Goal: Information Seeking & Learning: Learn about a topic

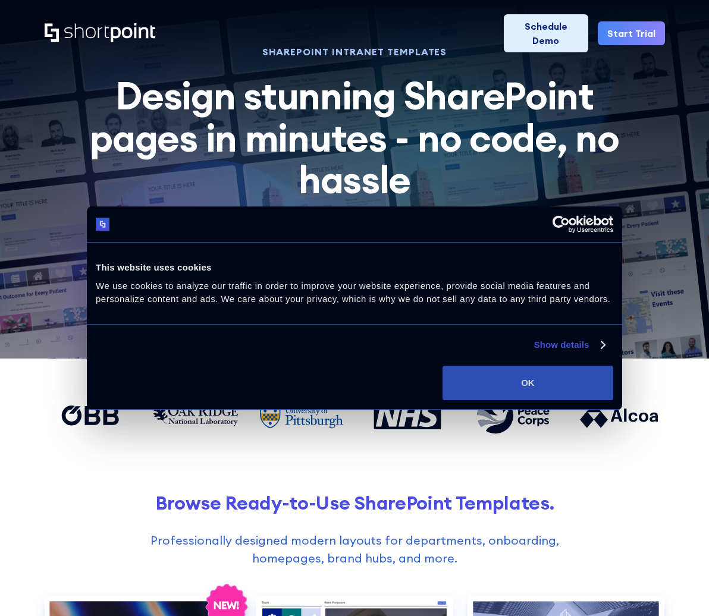
click at [487, 383] on button "OK" at bounding box center [527, 383] width 171 height 34
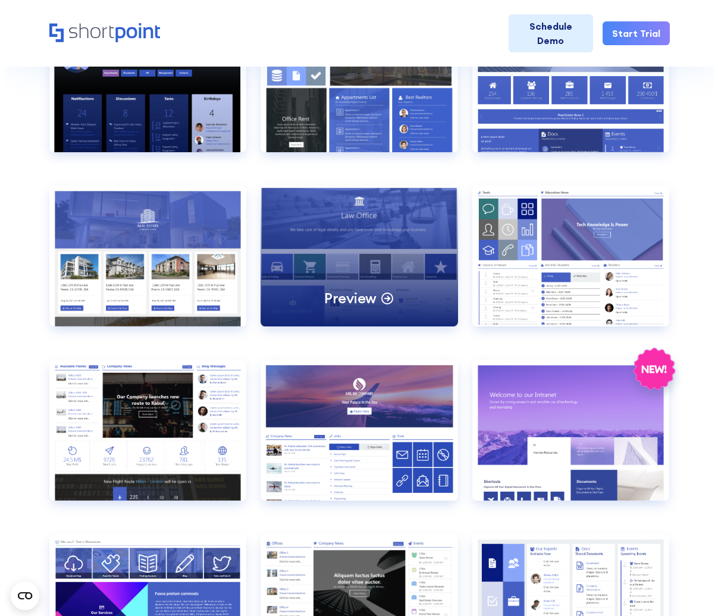
scroll to position [595, 0]
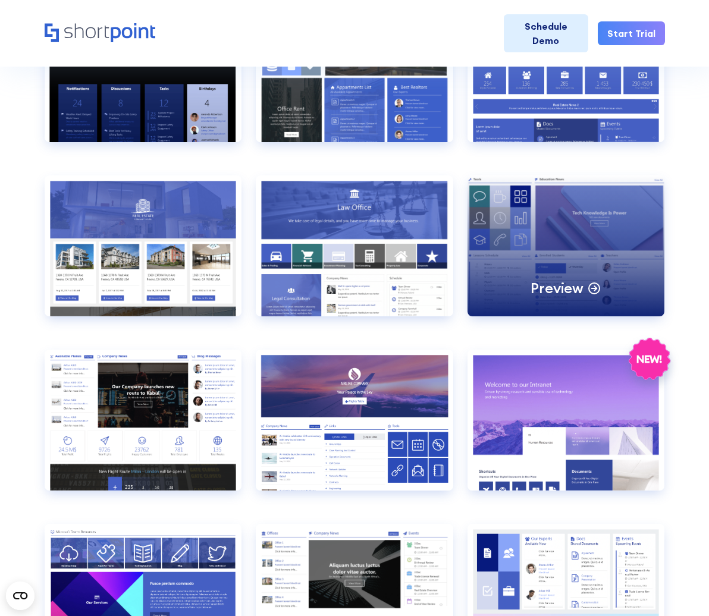
click at [525, 228] on div "Preview" at bounding box center [565, 245] width 197 height 141
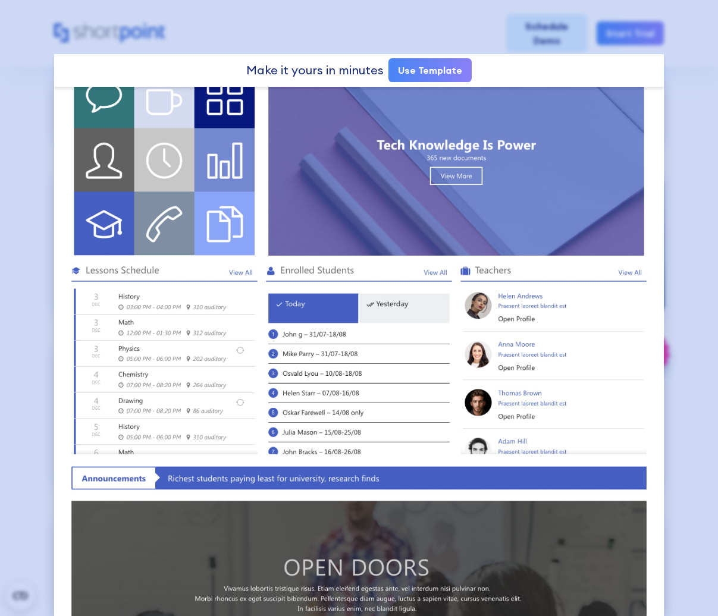
scroll to position [0, 0]
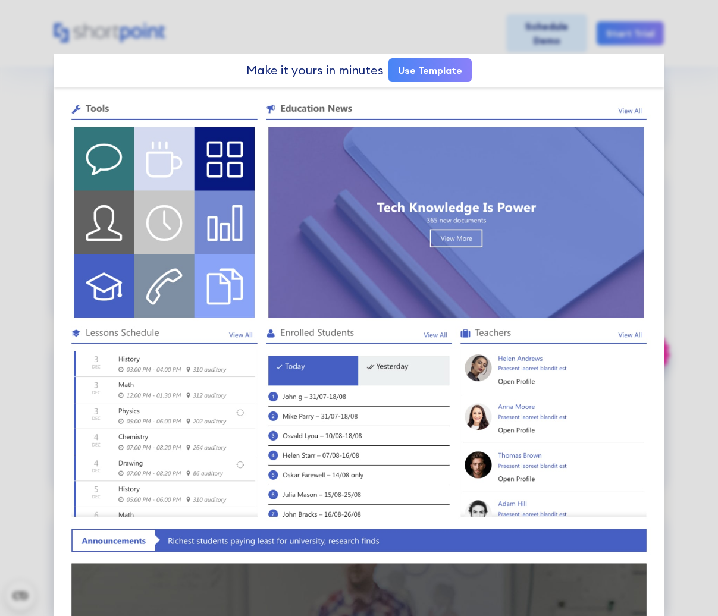
click at [253, 20] on div at bounding box center [359, 308] width 718 height 616
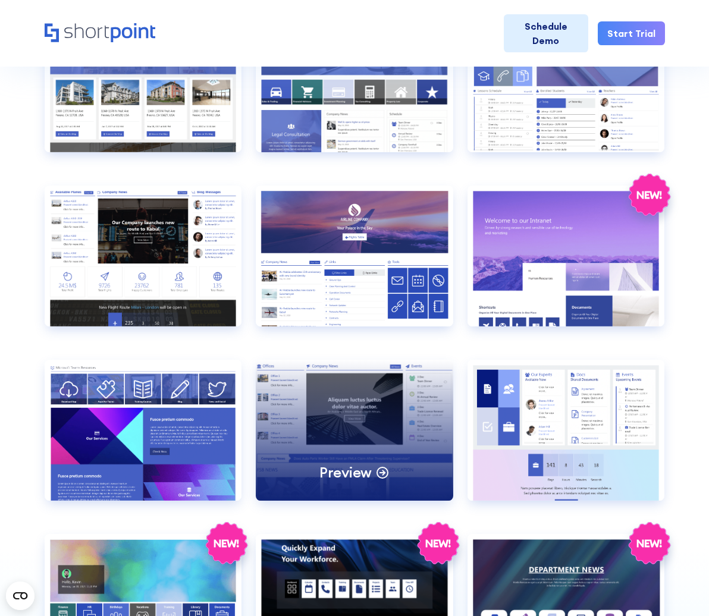
scroll to position [832, 0]
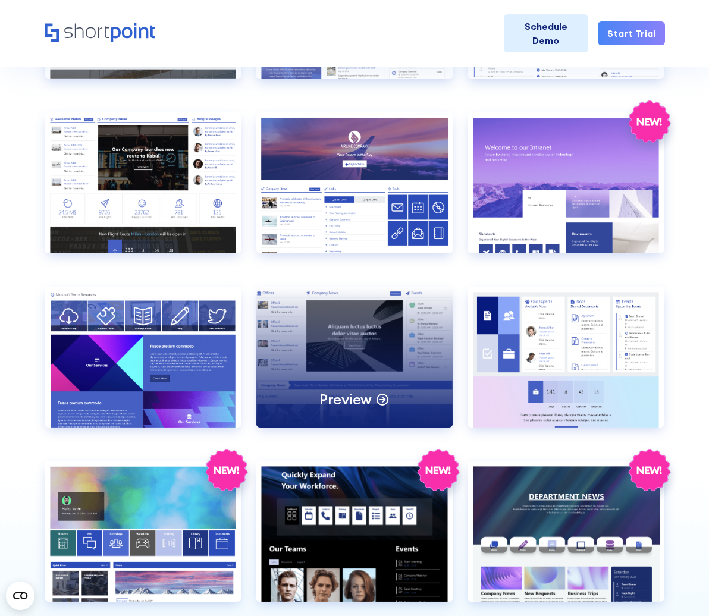
click at [309, 320] on div "Preview" at bounding box center [354, 357] width 197 height 141
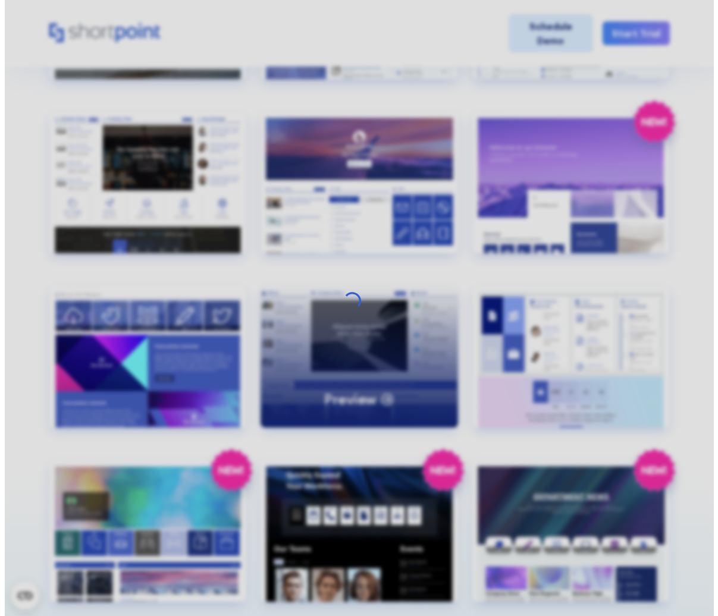
scroll to position [835, 0]
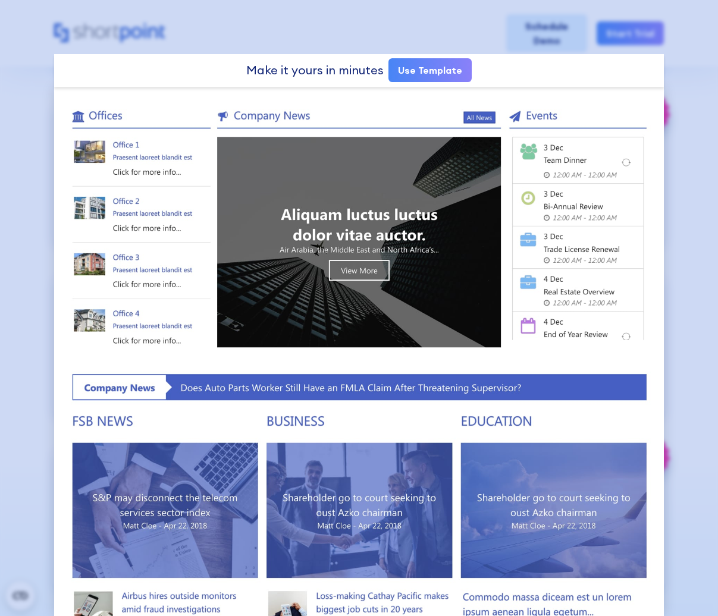
click at [256, 34] on div at bounding box center [359, 308] width 718 height 616
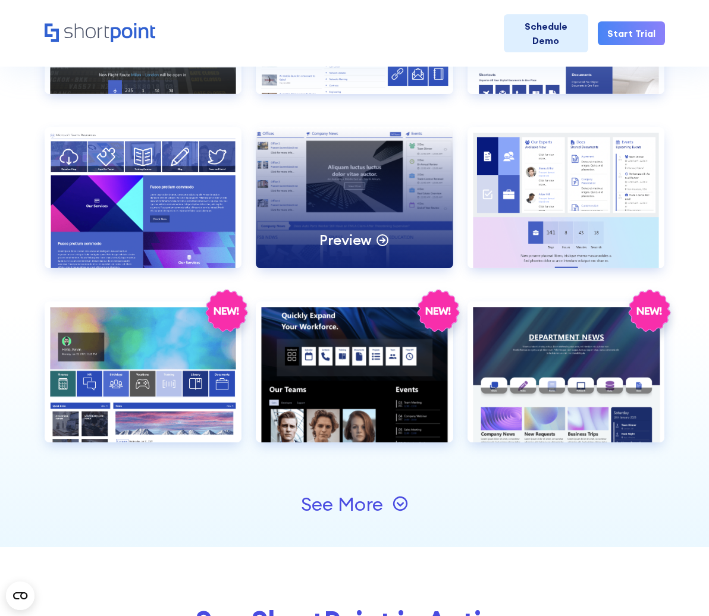
scroll to position [1010, 0]
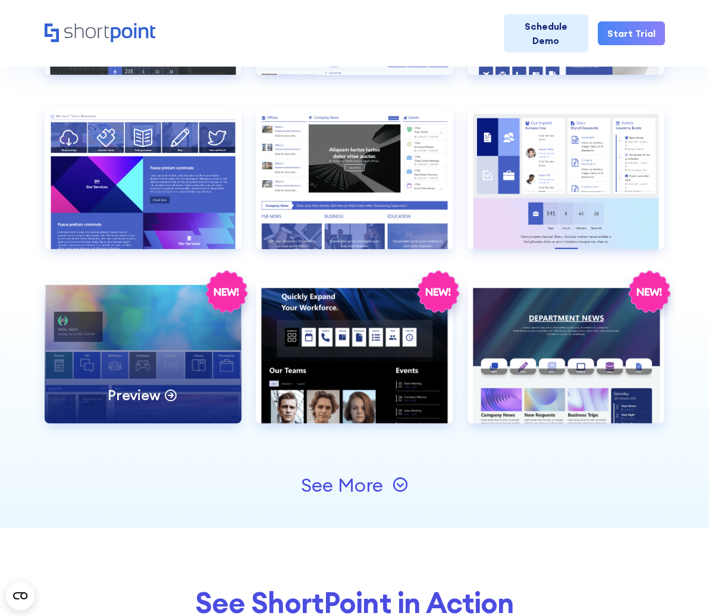
click at [77, 355] on div "Preview" at bounding box center [143, 352] width 197 height 141
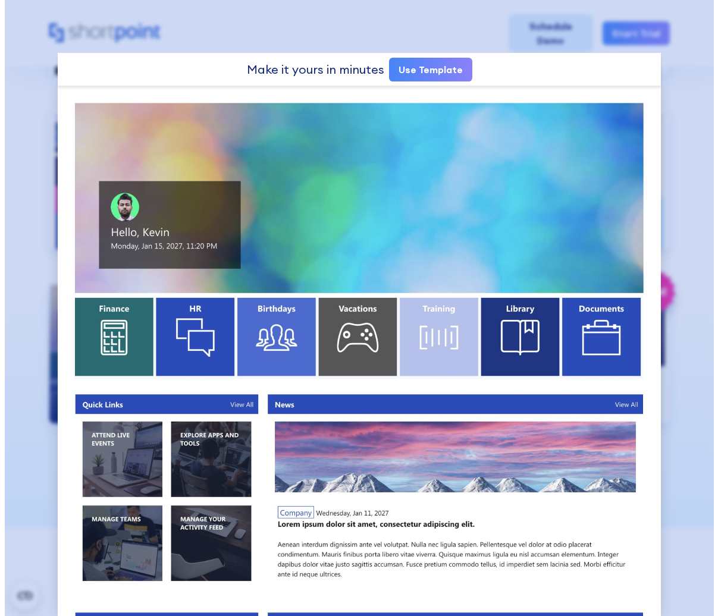
scroll to position [1016, 0]
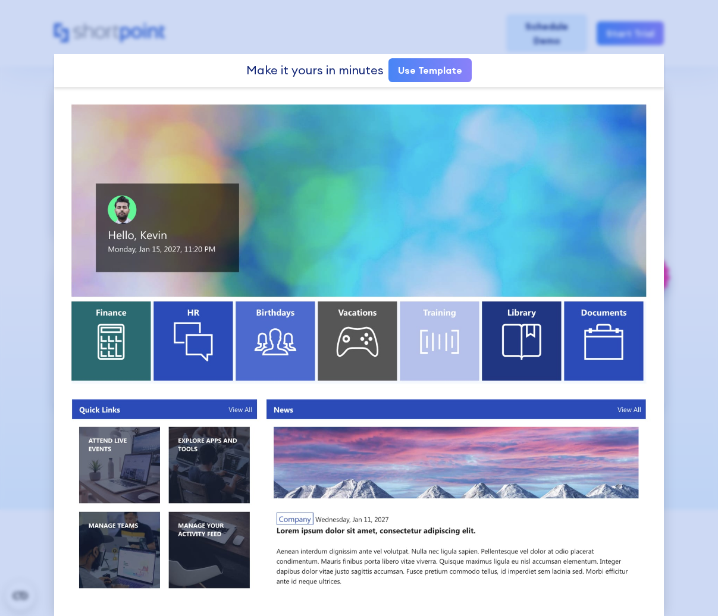
click at [300, 21] on div at bounding box center [359, 308] width 718 height 616
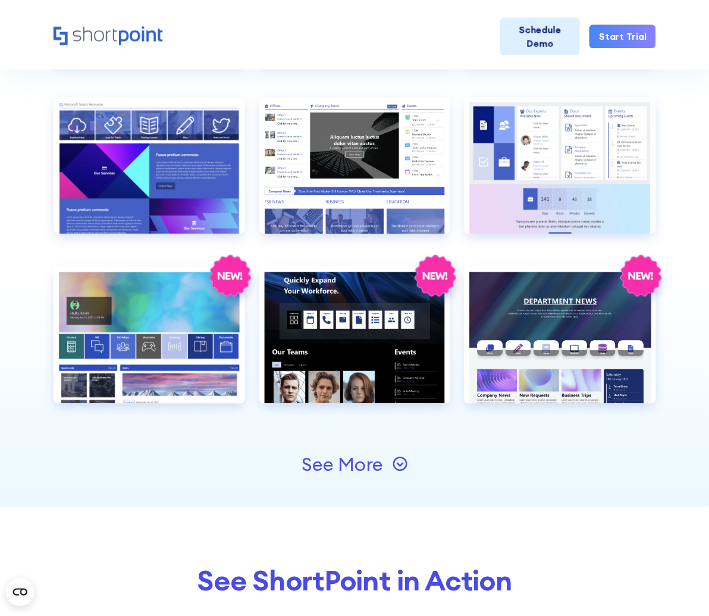
scroll to position [1010, 0]
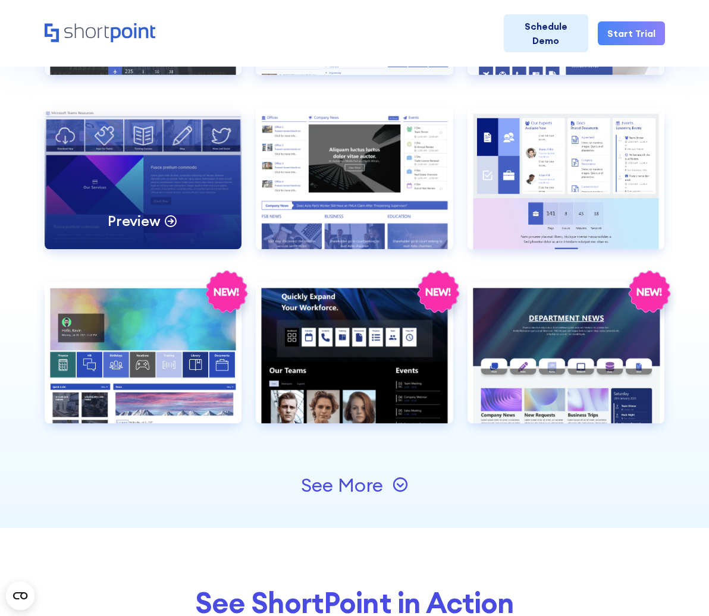
click at [127, 153] on div "Preview" at bounding box center [143, 178] width 197 height 141
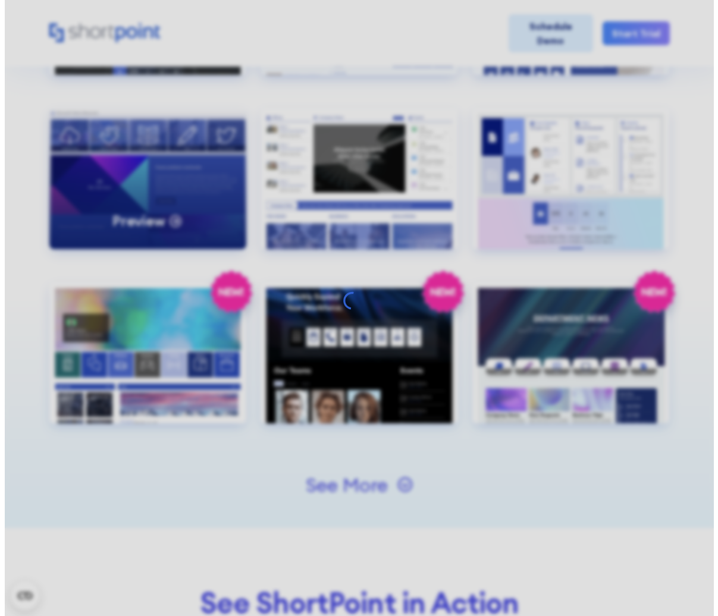
scroll to position [1016, 0]
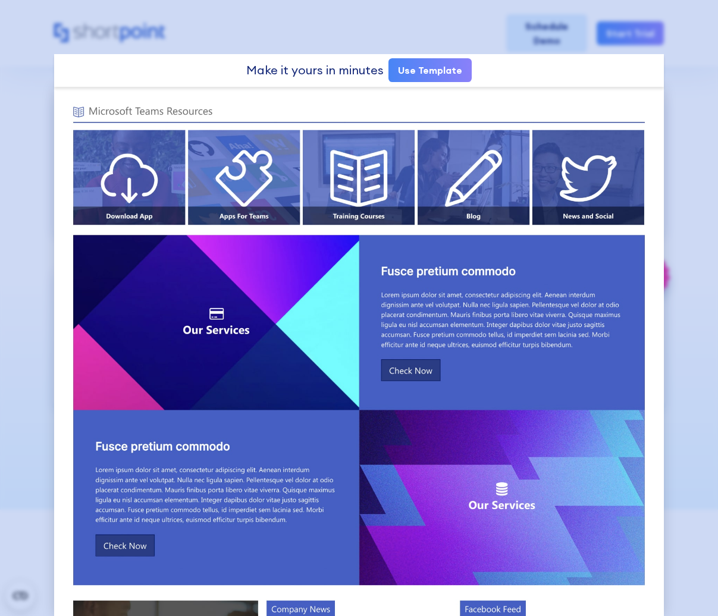
click at [265, 39] on div at bounding box center [359, 308] width 718 height 616
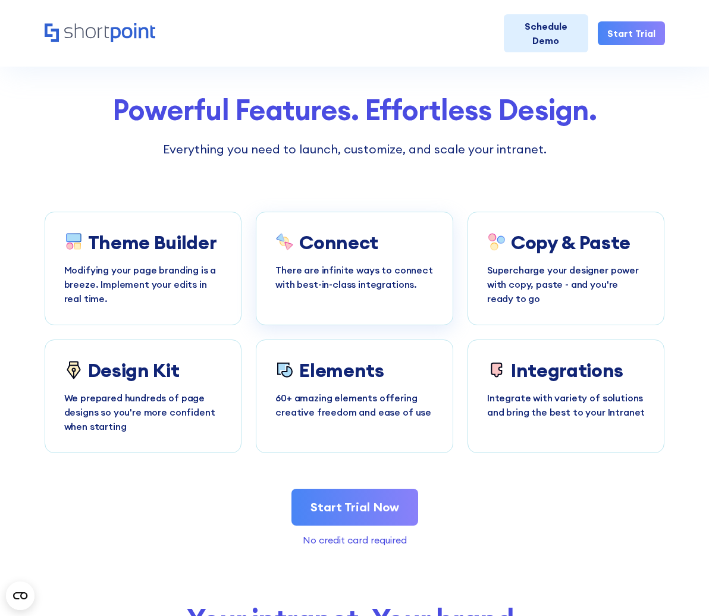
scroll to position [2200, 0]
